Goal: Check status: Check status

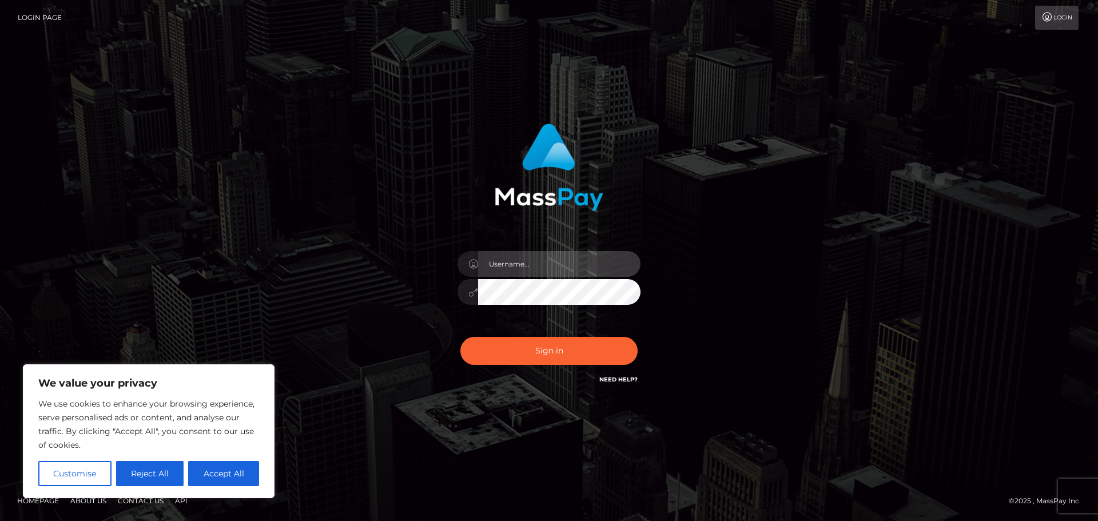
click at [530, 260] on input "text" at bounding box center [559, 264] width 162 height 26
type input "hello.feetfinder"
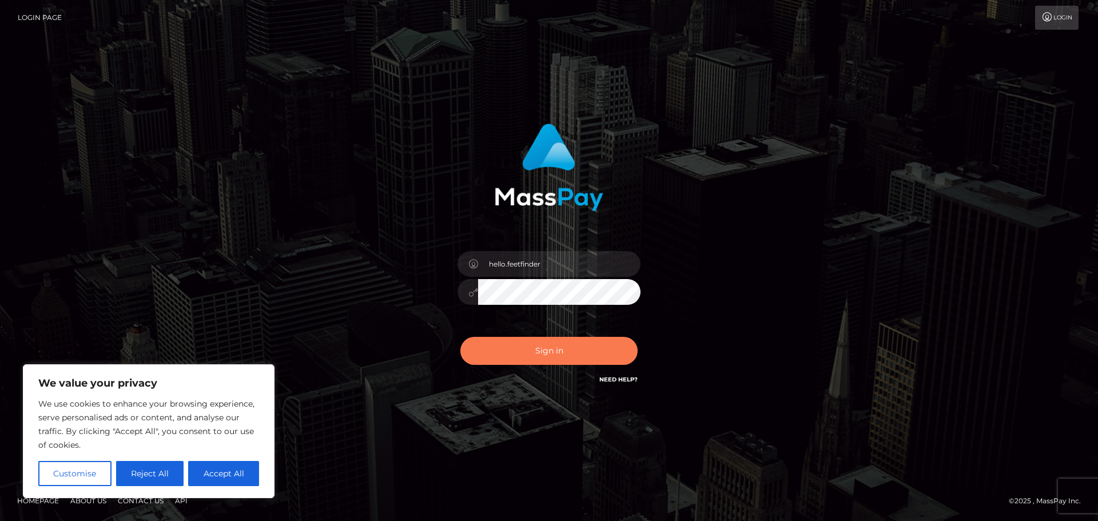
click at [549, 351] on button "Sign in" at bounding box center [548, 351] width 177 height 28
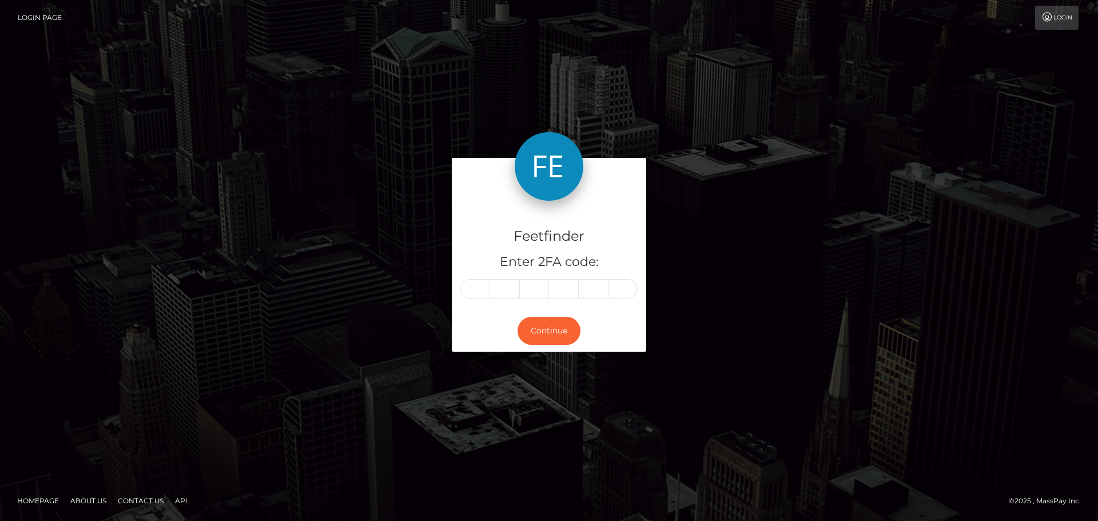
click at [478, 286] on input "text" at bounding box center [475, 288] width 30 height 19
type input "6"
type input "1"
type input "8"
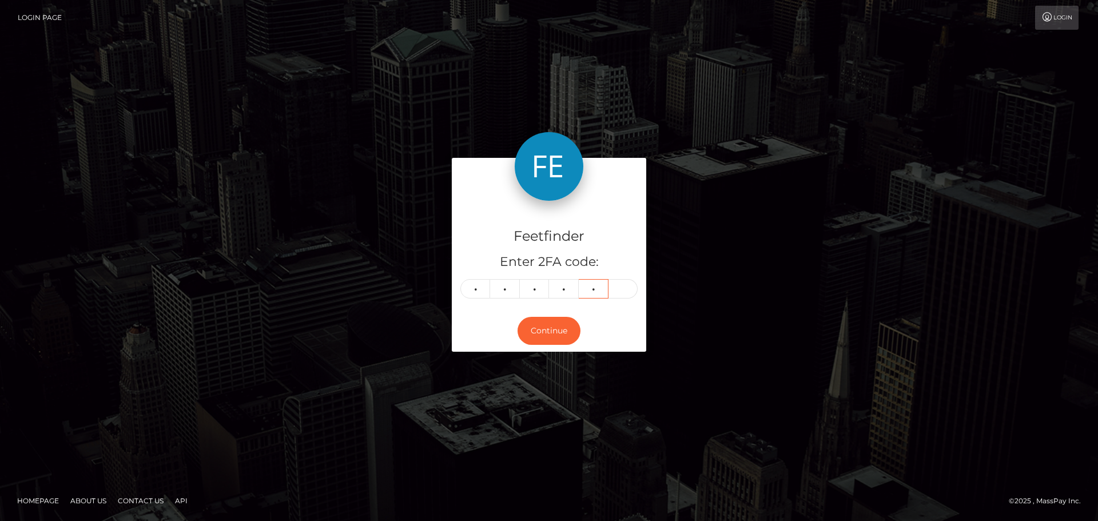
type input "8"
type input "1"
click at [565, 337] on button "Continue" at bounding box center [549, 331] width 63 height 28
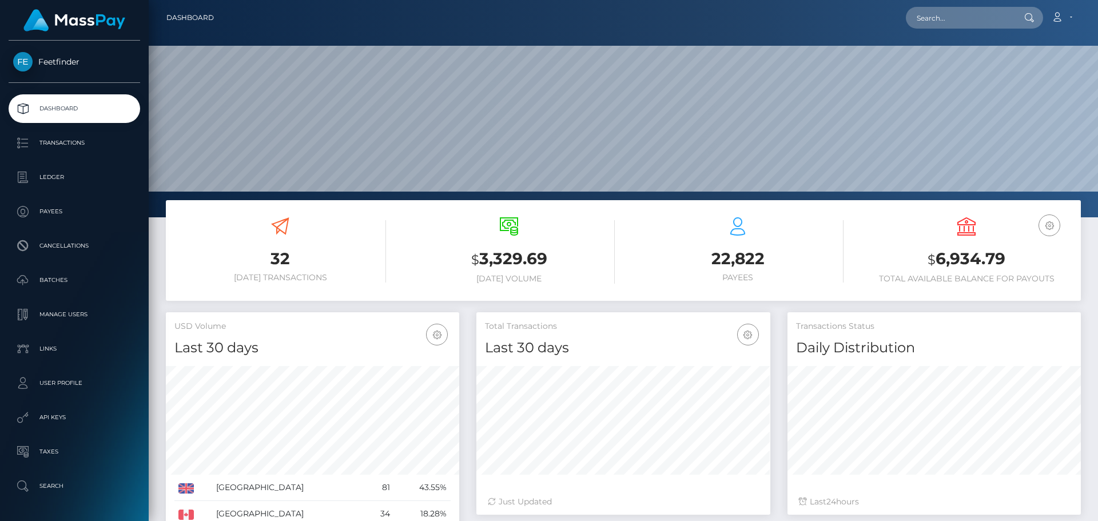
scroll to position [203, 294]
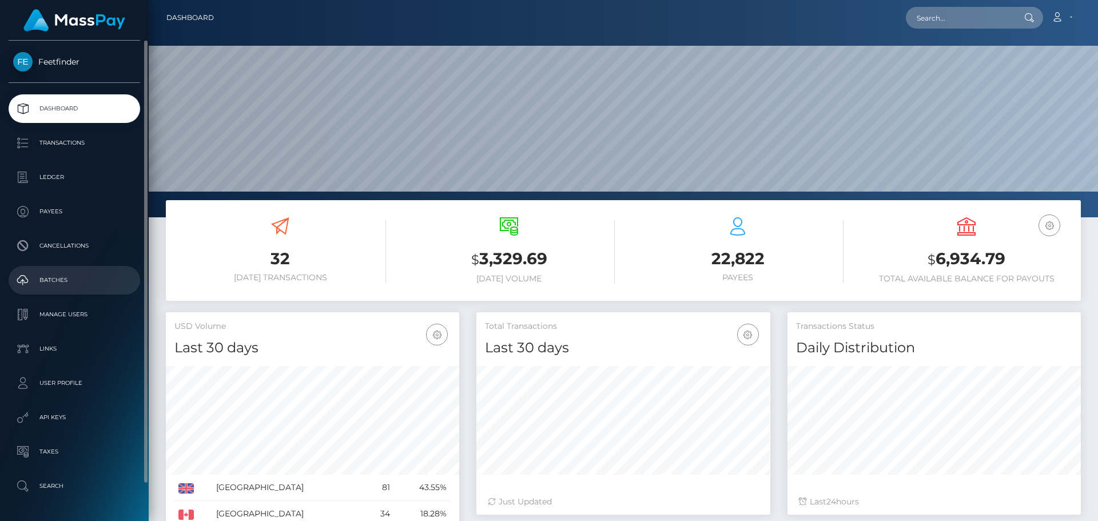
click at [45, 286] on p "Batches" at bounding box center [74, 280] width 122 height 17
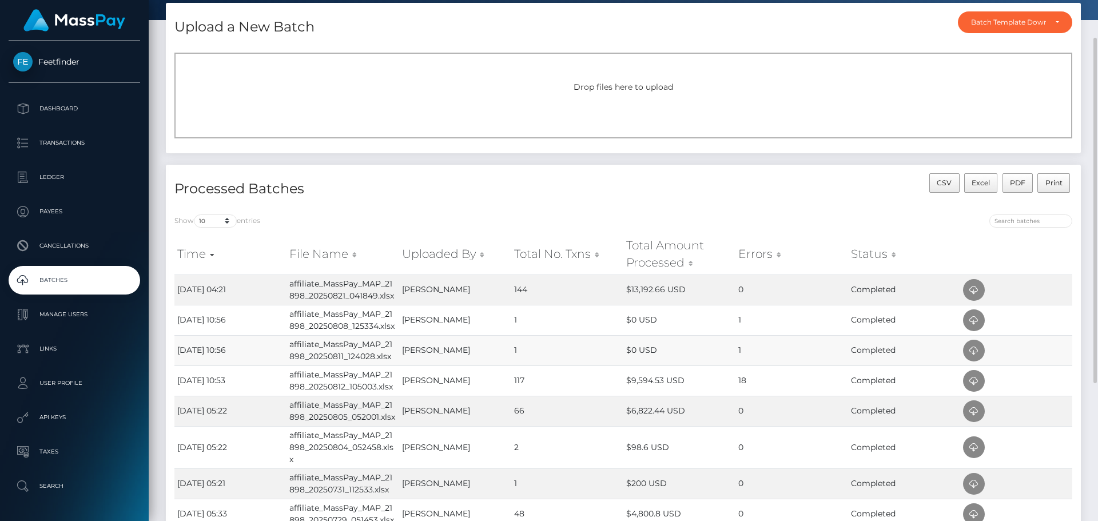
scroll to position [114, 0]
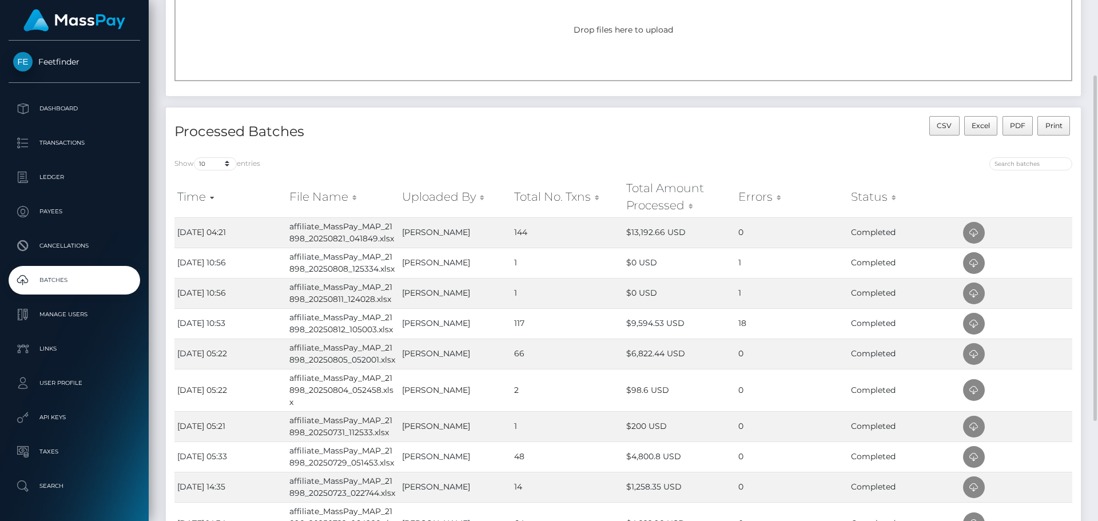
click at [1048, 202] on th at bounding box center [1016, 197] width 112 height 41
click at [972, 264] on icon at bounding box center [974, 263] width 14 height 14
click at [1030, 191] on th at bounding box center [1016, 197] width 112 height 41
click at [969, 294] on icon at bounding box center [974, 294] width 14 height 14
click at [1017, 196] on th at bounding box center [1016, 197] width 112 height 41
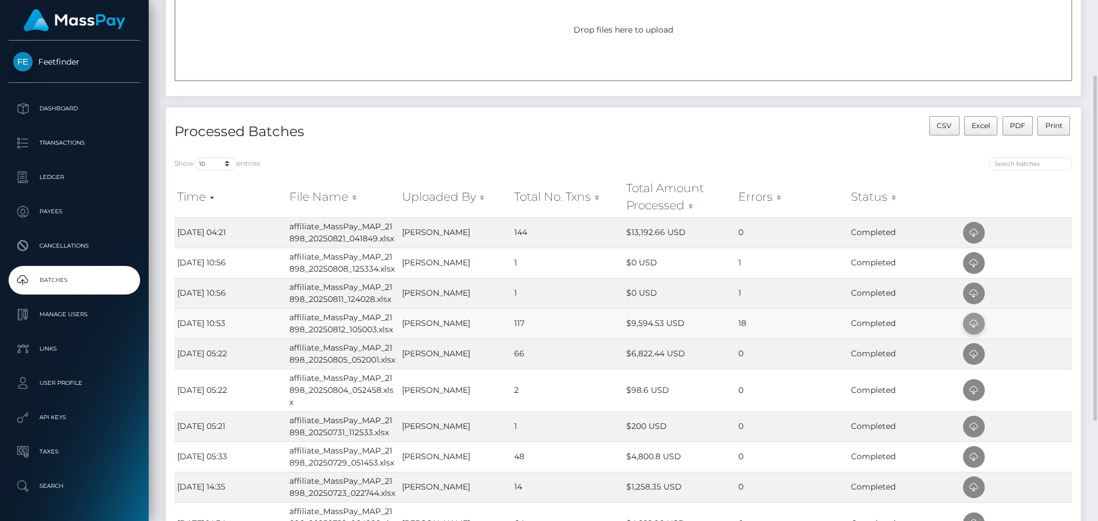
click at [974, 324] on icon at bounding box center [974, 324] width 14 height 14
